Goal: Information Seeking & Learning: Learn about a topic

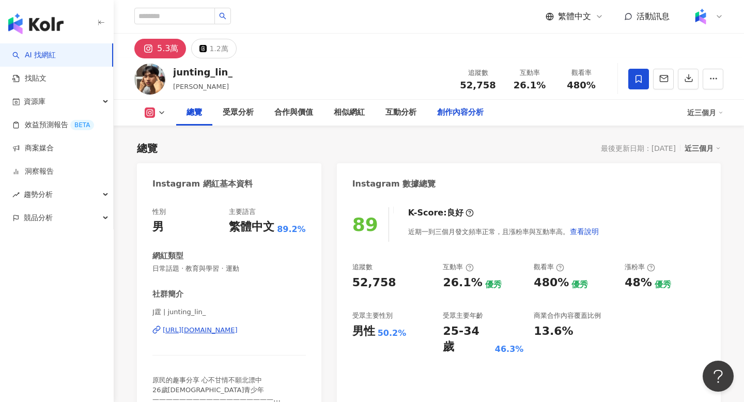
click at [453, 117] on div "創作內容分析" at bounding box center [460, 112] width 47 height 12
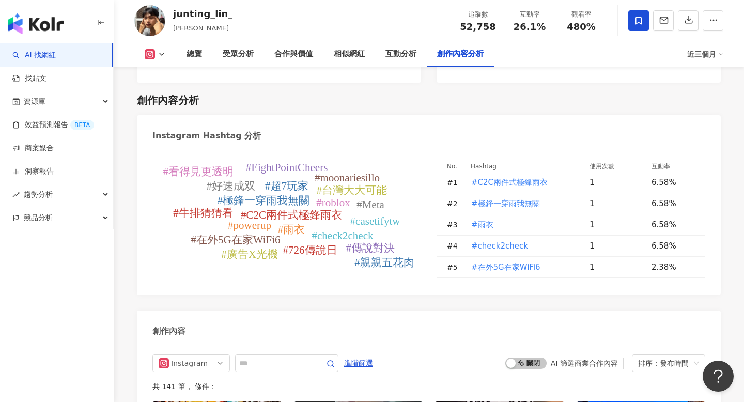
scroll to position [3048, 0]
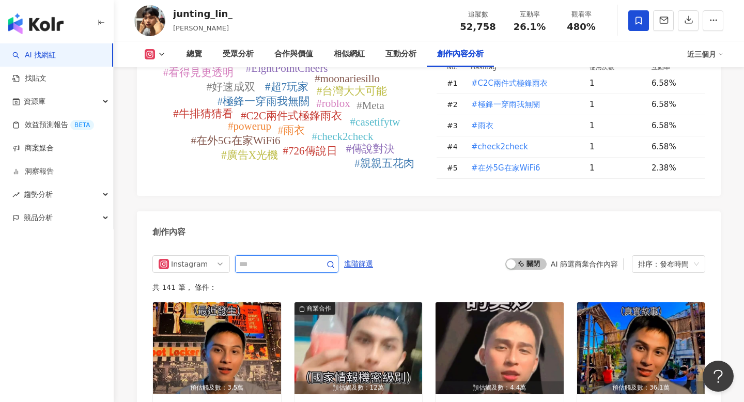
click at [272, 258] on input "text" at bounding box center [275, 264] width 72 height 12
type input "**"
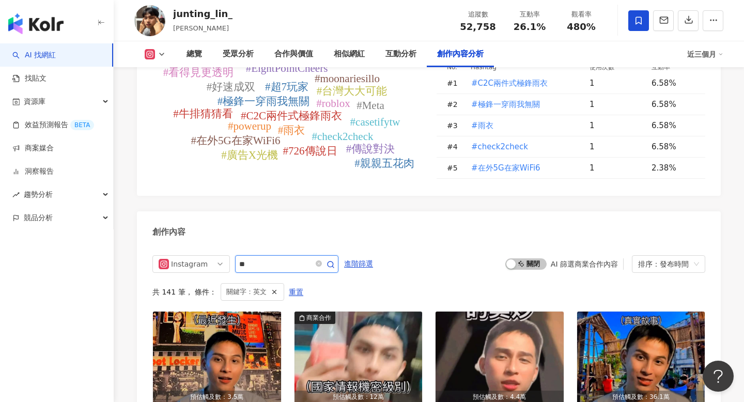
scroll to position [3176, 0]
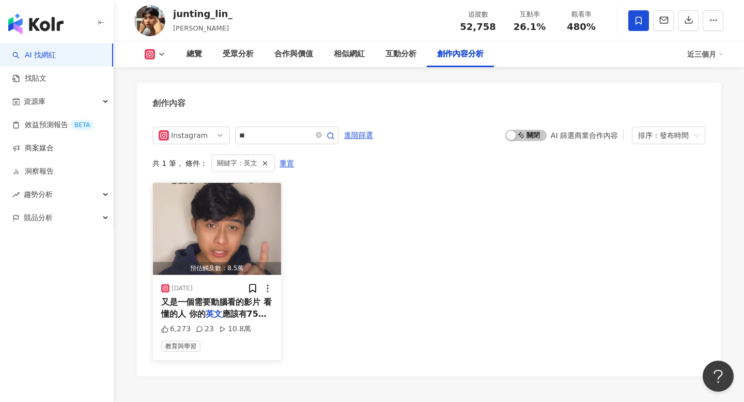
click at [212, 207] on img "button" at bounding box center [217, 229] width 128 height 92
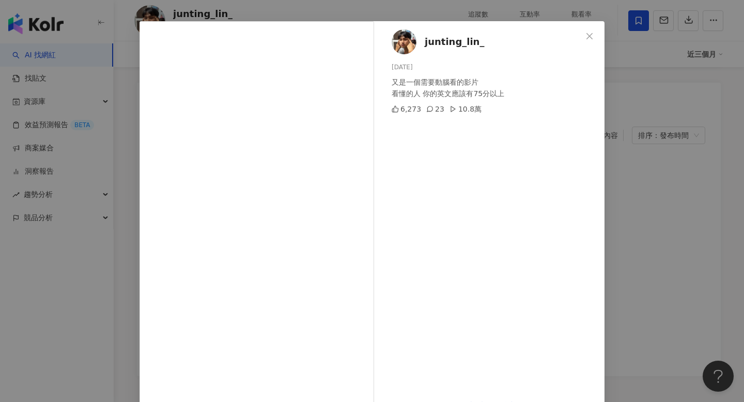
scroll to position [62, 0]
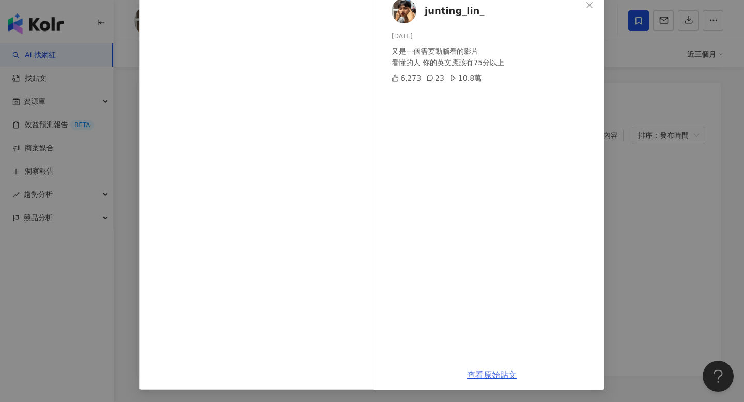
click at [491, 377] on link "查看原始貼文" at bounding box center [492, 375] width 50 height 10
click at [744, 232] on div "junting_lin_ 2025/3/8 又是一個需要動腦看的影片 看懂的人 你的英文應該有75分以上 6,273 23 10.8萬 查看原始貼文" at bounding box center [372, 201] width 744 height 402
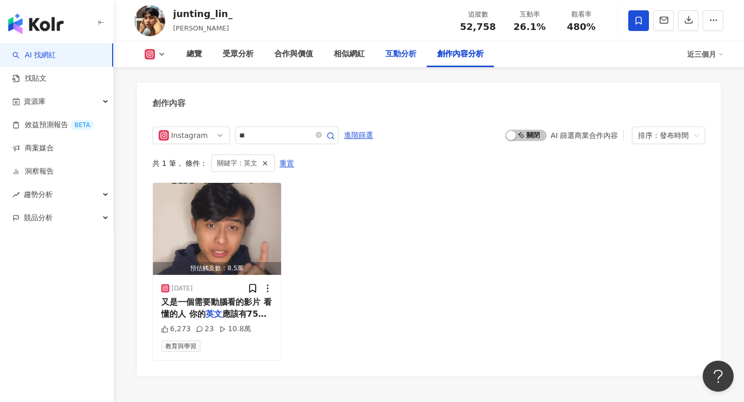
click at [392, 59] on div "互動分析" at bounding box center [401, 54] width 31 height 12
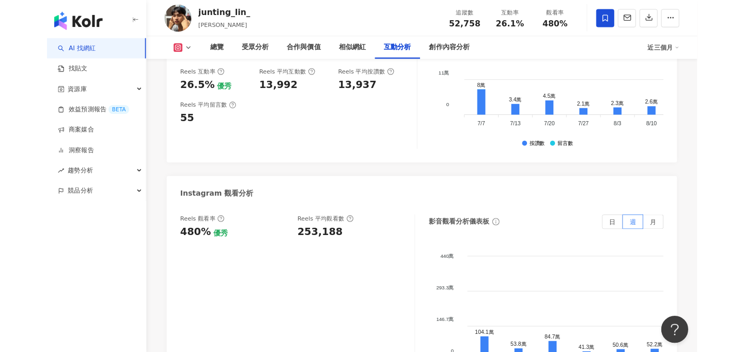
scroll to position [2217, 0]
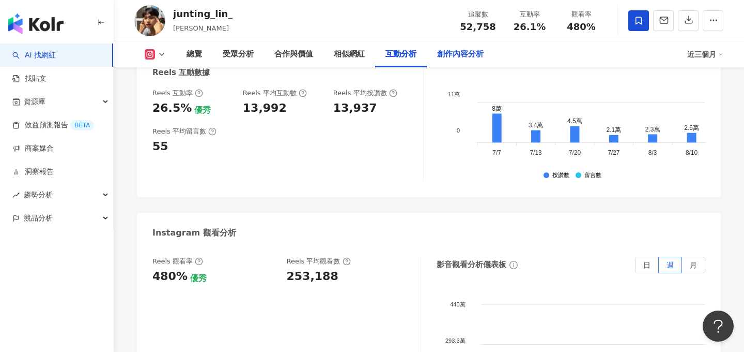
click at [483, 44] on div "創作內容分析" at bounding box center [460, 54] width 67 height 26
click at [478, 45] on div "創作內容分析" at bounding box center [460, 54] width 67 height 26
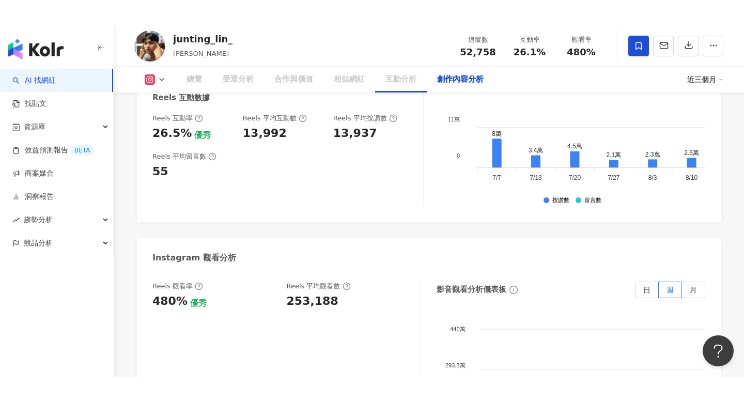
scroll to position [2937, 0]
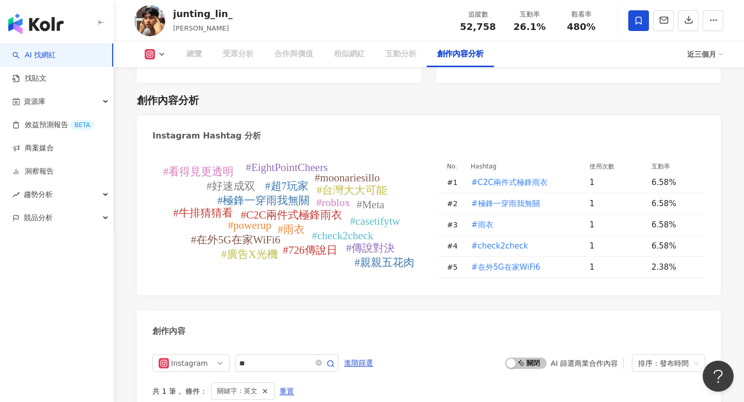
click at [475, 55] on div "創作內容分析" at bounding box center [460, 54] width 47 height 12
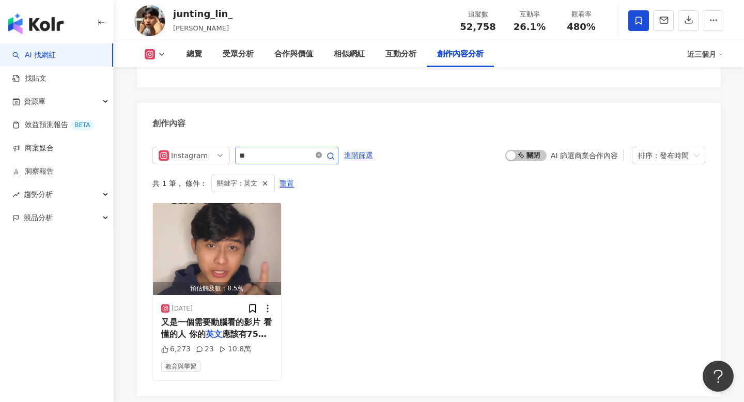
click at [322, 152] on icon "close-circle" at bounding box center [319, 155] width 6 height 6
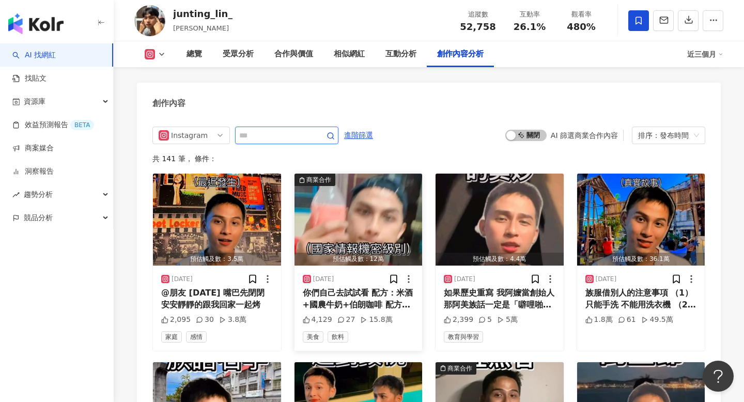
scroll to position [3191, 0]
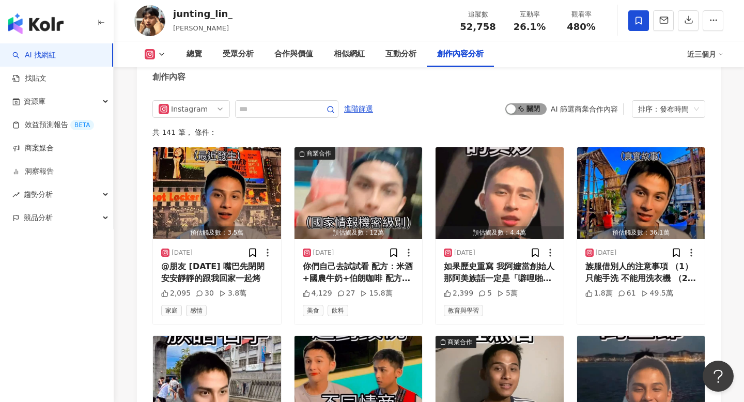
click at [521, 103] on span "啟動 關閉" at bounding box center [526, 108] width 41 height 11
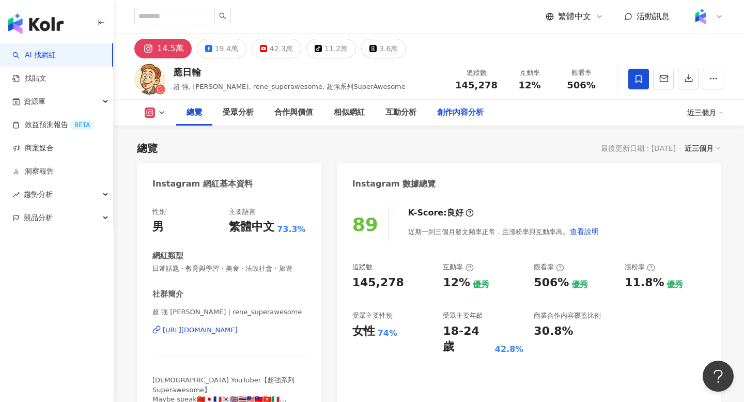
click at [457, 116] on div "創作內容分析" at bounding box center [460, 112] width 47 height 12
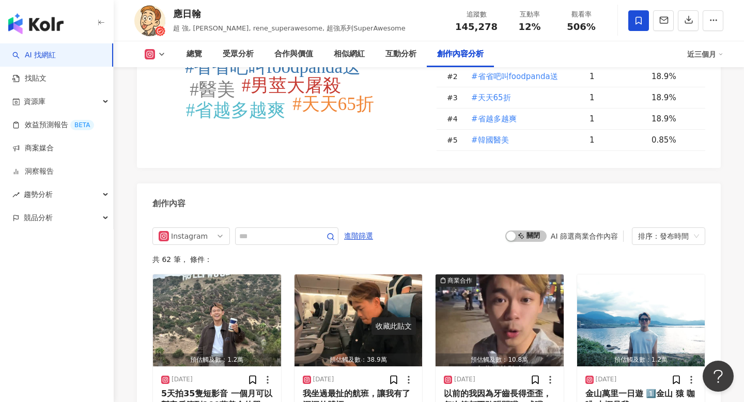
scroll to position [3123, 0]
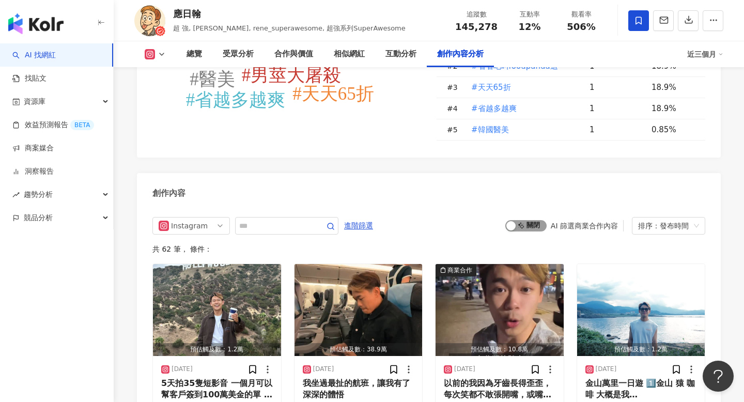
click at [515, 220] on span "啟動 關閉" at bounding box center [526, 225] width 41 height 11
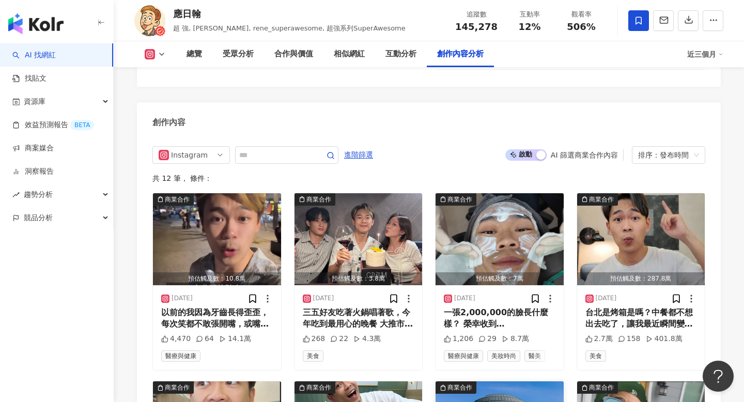
scroll to position [3210, 0]
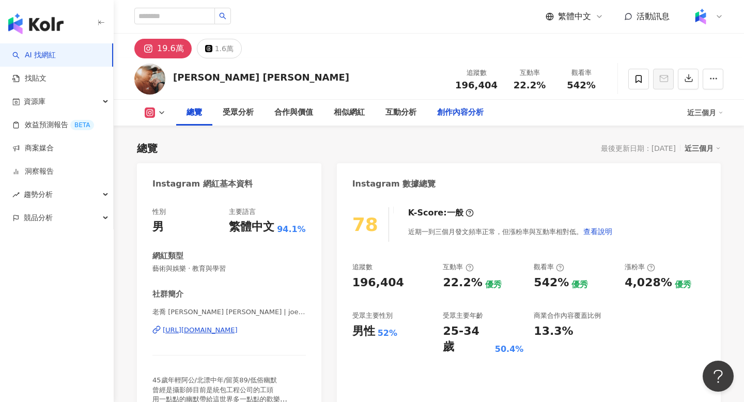
click at [479, 119] on div "創作內容分析" at bounding box center [460, 113] width 67 height 26
click at [474, 116] on div "總覽 受眾分析 合作與價值 相似網紅 互動分析 創作內容分析" at bounding box center [431, 113] width 511 height 26
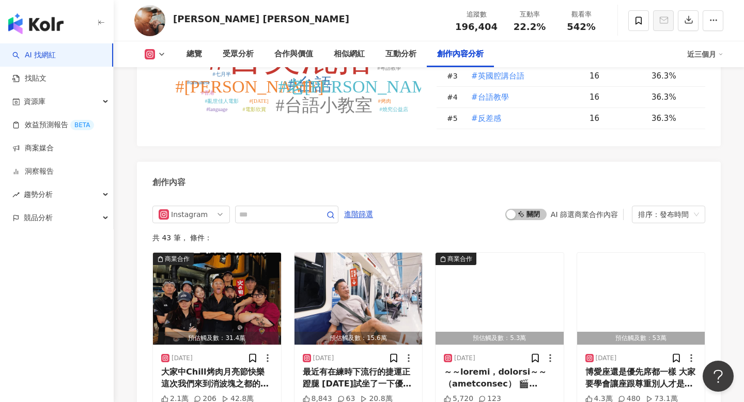
scroll to position [3100, 0]
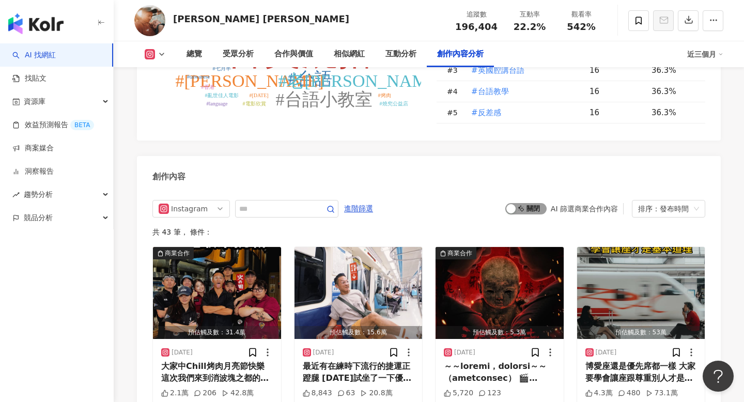
click at [524, 203] on span "啟動 關閉" at bounding box center [526, 208] width 41 height 11
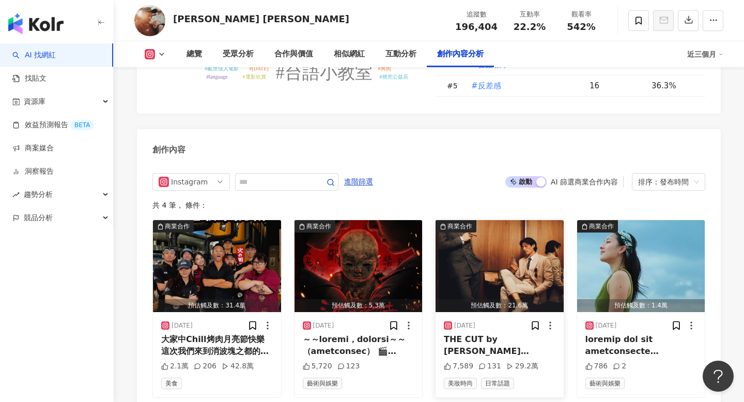
scroll to position [3112, 0]
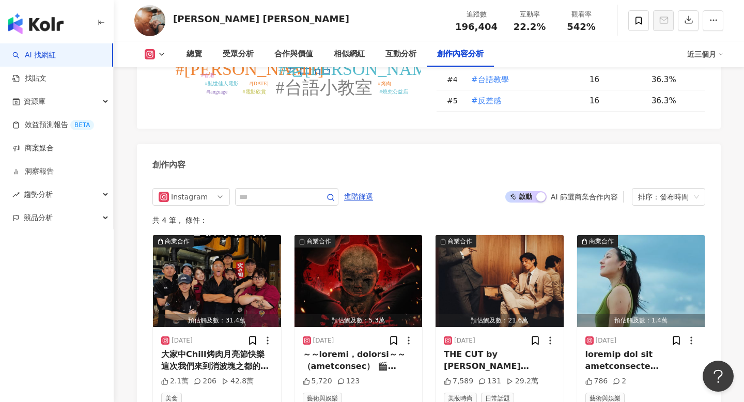
click at [530, 191] on span "啟動 關閉" at bounding box center [526, 196] width 41 height 11
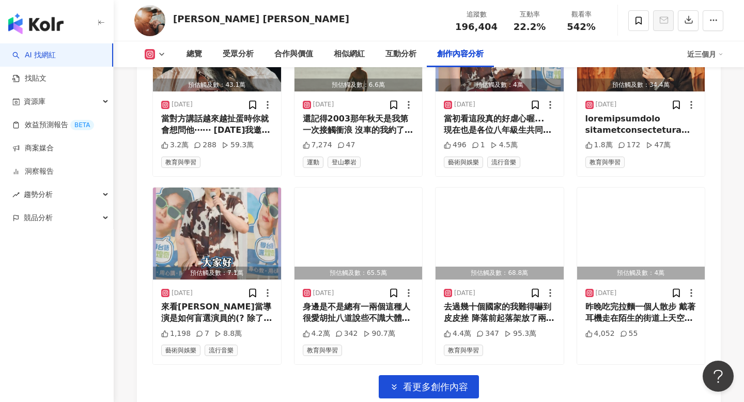
scroll to position [3540, 0]
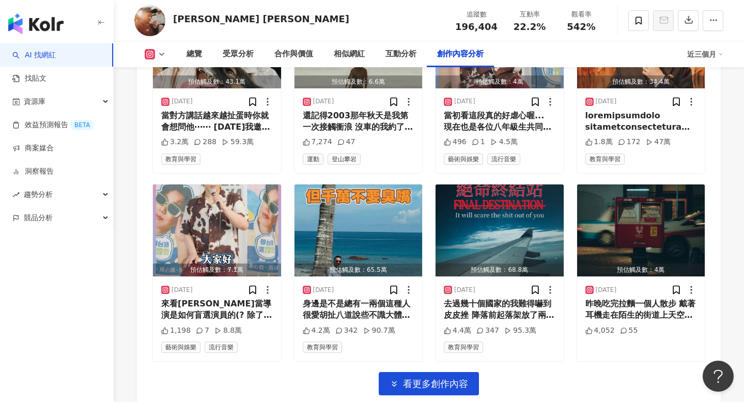
click at [434, 371] on div "商業合作 預估觸及數：31.4萬 2025/10/4 大家中Chill烤肉月亮節快樂 這次我們來到消波塊之都的台中市 體驗超好吃的燒究燒肉 店內的服務人員也是…" at bounding box center [428, 101] width 553 height 588
click at [431, 378] on span "看更多創作內容" at bounding box center [435, 383] width 65 height 11
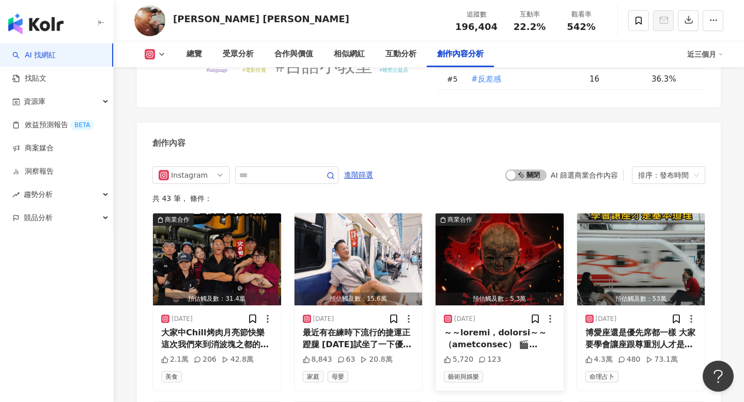
scroll to position [3128, 0]
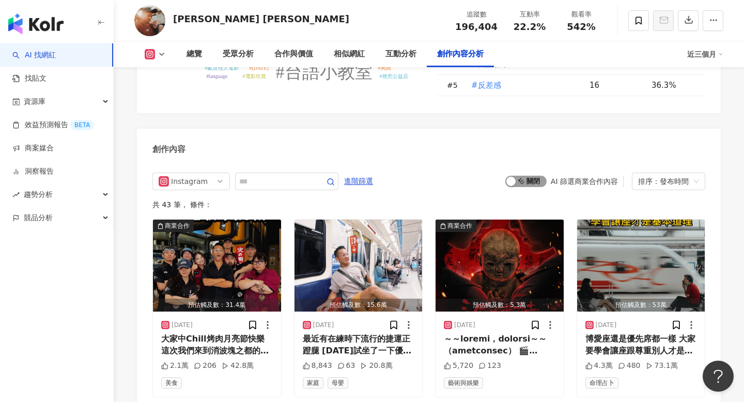
click at [519, 176] on span "啟動 關閉" at bounding box center [526, 181] width 41 height 11
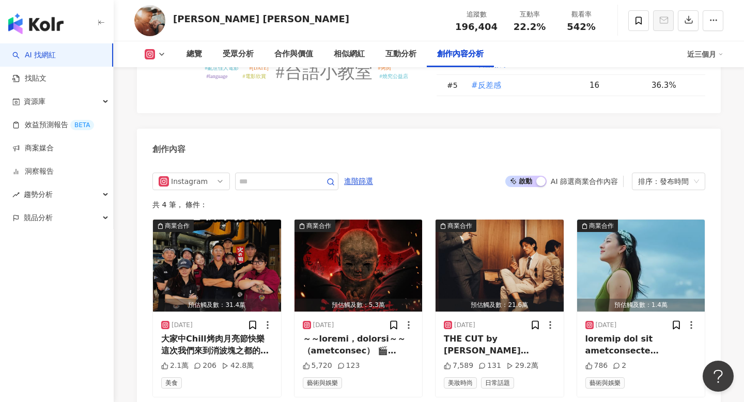
scroll to position [3165, 0]
